Goal: Task Accomplishment & Management: Use online tool/utility

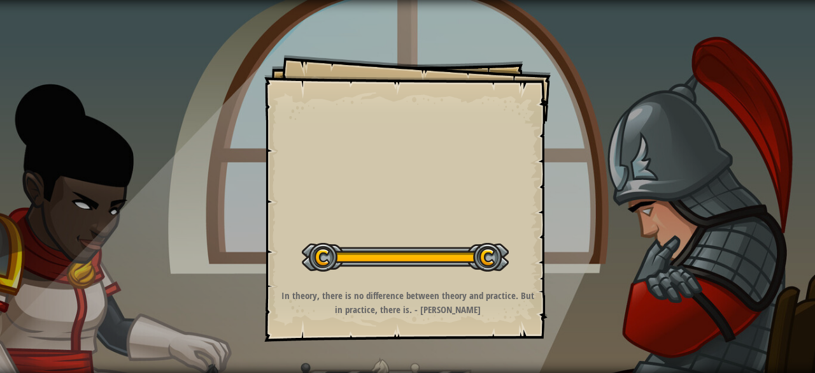
click at [484, 257] on div at bounding box center [405, 257] width 207 height 29
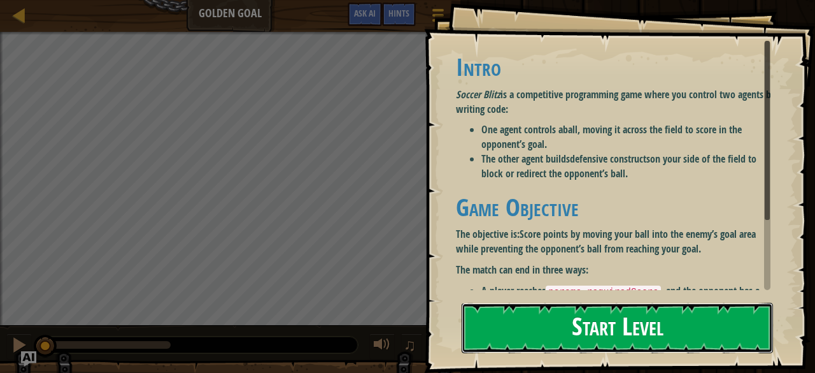
click at [593, 328] on button "Start Level" at bounding box center [617, 328] width 311 height 50
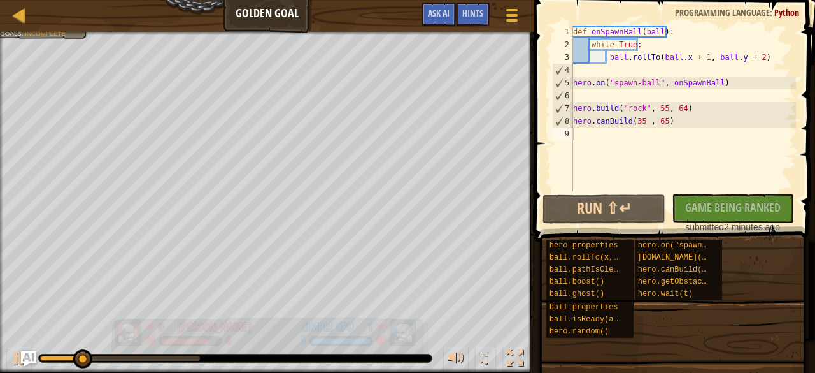
click at [429, 327] on div at bounding box center [270, 336] width 318 height 38
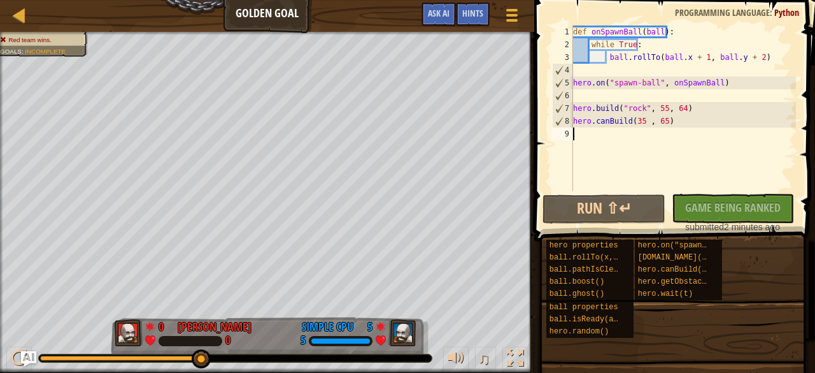
drag, startPoint x: 104, startPoint y: 355, endPoint x: 217, endPoint y: 381, distance: 115.1
click at [217, 0] on html "Ladder Golden Goal Game Menu Done Hints Ask AI 1 הההההההההההההההההההההההההההההה…" at bounding box center [407, 0] width 815 height 0
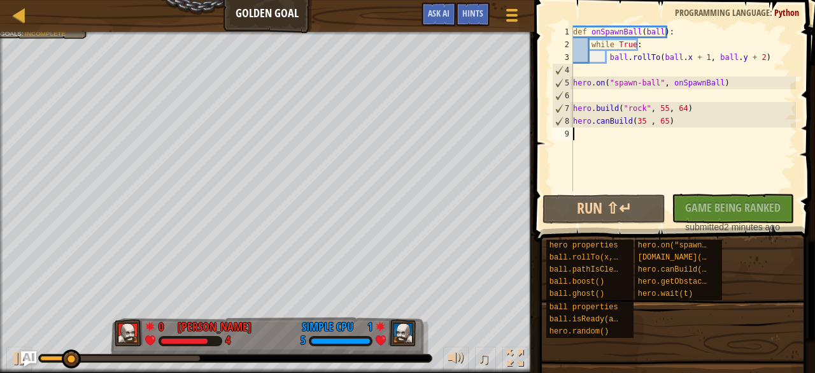
click at [0, 215] on div "Red team wins. Goals : Incomplete" at bounding box center [267, 202] width 534 height 341
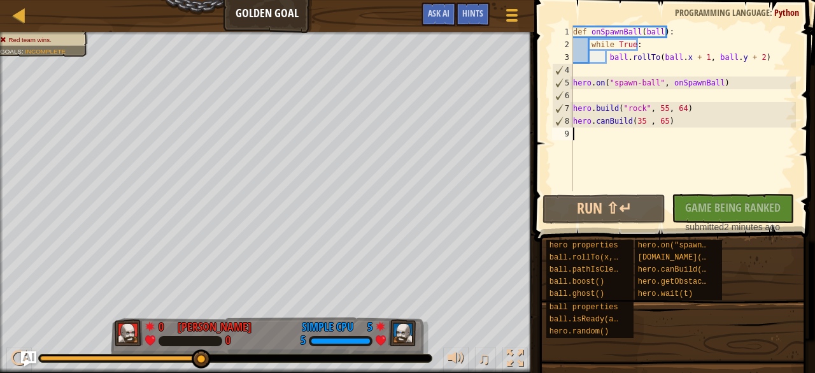
drag, startPoint x: 78, startPoint y: 358, endPoint x: 253, endPoint y: 379, distance: 177.0
click at [253, 0] on html "Ladder Golden Goal Game Menu Done Hints Ask AI 1 הההההההההההההההההההההההההההההה…" at bounding box center [407, 0] width 815 height 0
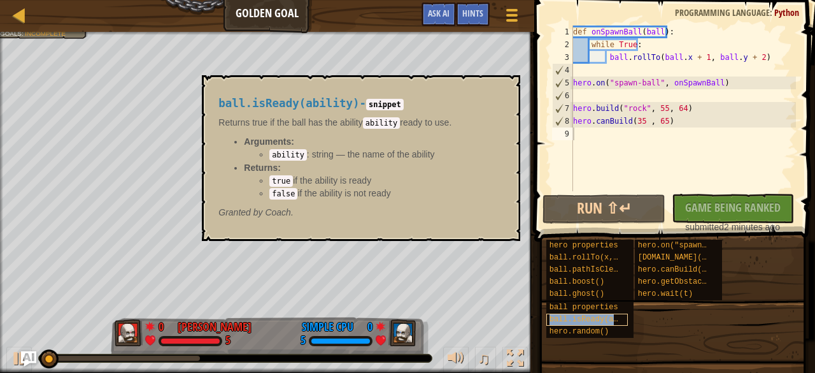
click at [581, 320] on span "ball.isReady(ability)" at bounding box center [598, 319] width 96 height 9
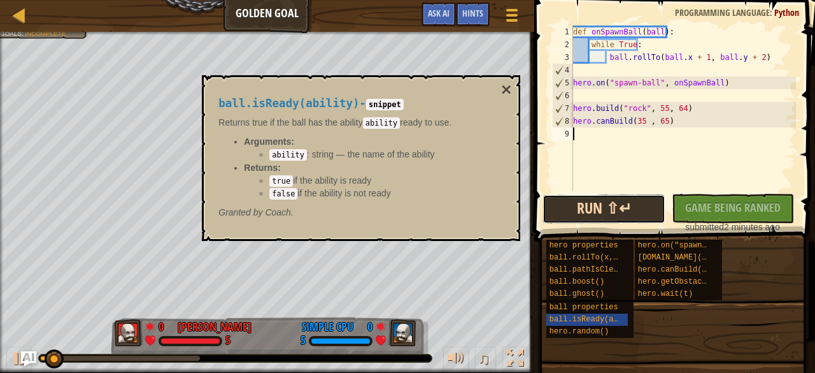
click at [619, 202] on button "Run ⇧↵" at bounding box center [604, 208] width 122 height 29
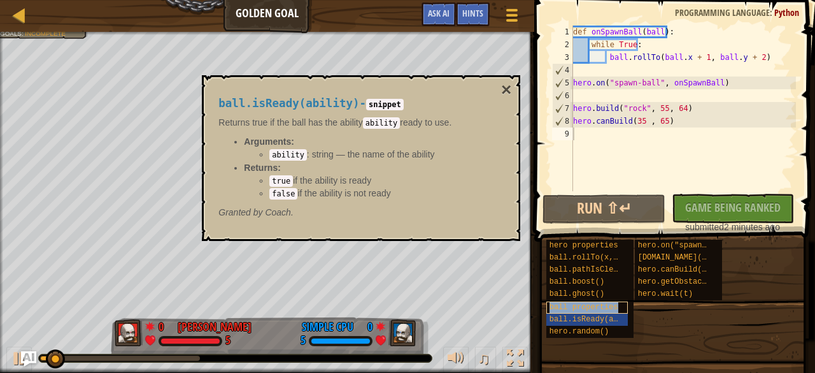
click at [602, 310] on span "ball properties" at bounding box center [584, 307] width 69 height 9
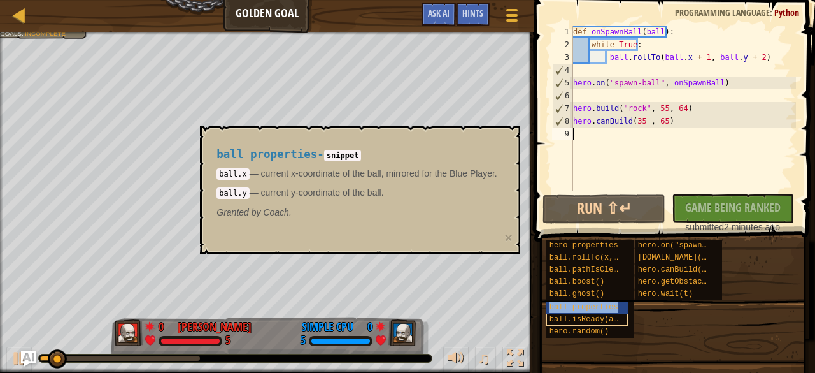
click at [604, 313] on div "ball properties" at bounding box center [587, 307] width 82 height 12
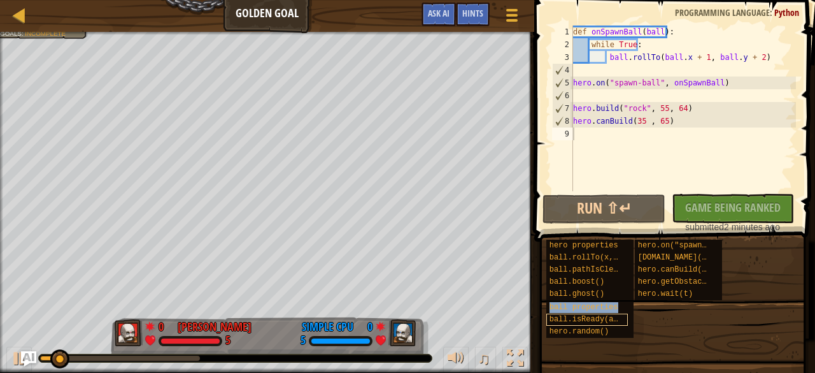
click at [604, 313] on div "ball properties" at bounding box center [587, 307] width 82 height 12
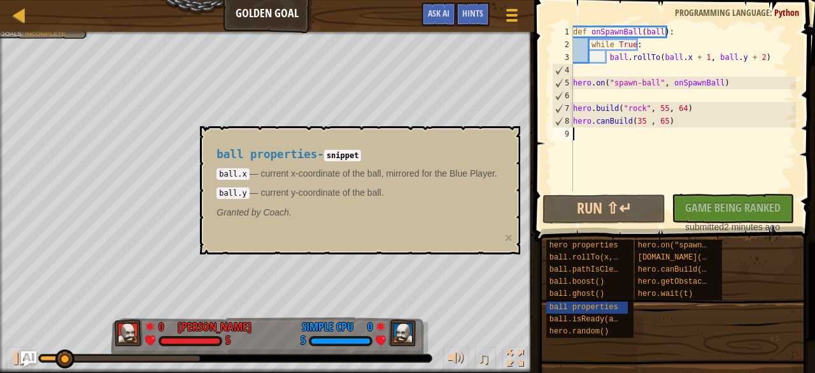
click at [606, 143] on div "def onSpawnBall ( ball ) : while True : ball . rollTo ( ball . x + 1 , ball . y…" at bounding box center [683, 120] width 225 height 191
click at [511, 238] on button "×" at bounding box center [508, 237] width 8 height 13
